Goal: Transaction & Acquisition: Purchase product/service

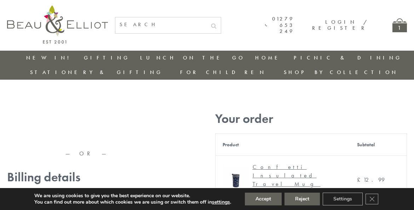
type input "maria33@yahoo.com"
type input "Maria"
type input "Williams"
type input "23, Scottsdale, Happytown"
type input "London"
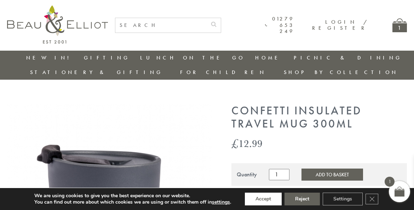
click at [264, 199] on button "Accept" at bounding box center [263, 199] width 37 height 13
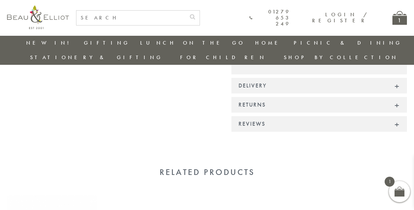
scroll to position [646, 0]
